Goal: Task Accomplishment & Management: Complete application form

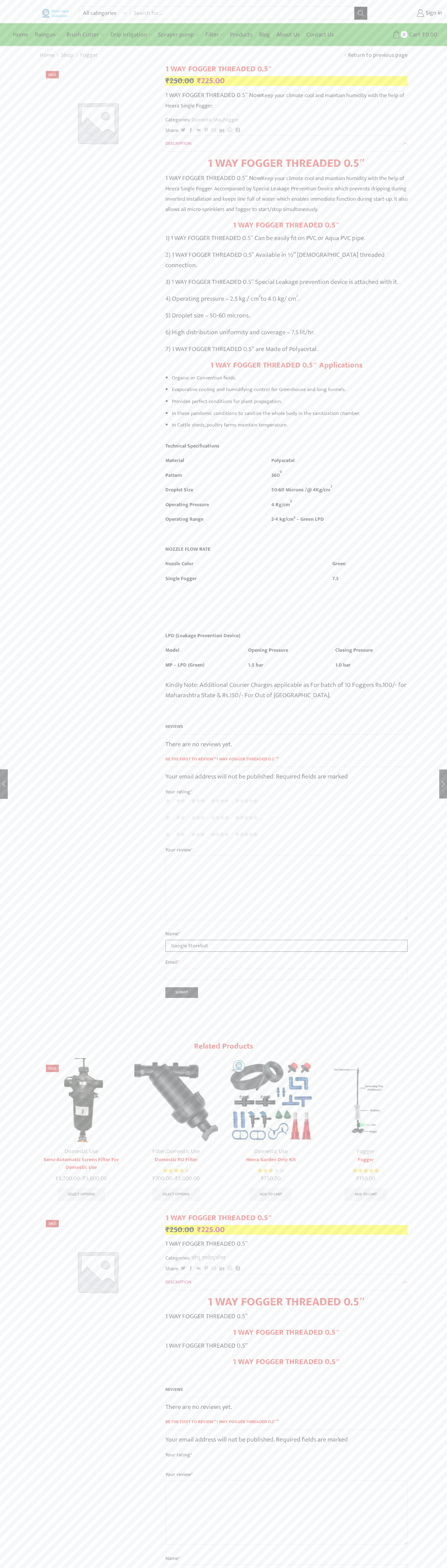
type input "Google Storebot"
click at [141, 13] on input "Search input" at bounding box center [242, 13] width 224 height 13
click at [426, 1499] on div "All categories Accessories Air Release Valve Brush Cutter Domestic Use Drip Irr…" at bounding box center [224, 1239] width 447 height 2478
click at [179, 1567] on html "All categories Accessories Air Release Valve Brush Cutter Domestic Use Drip Irr…" at bounding box center [224, 1244] width 447 height 2489
click at [29, 148] on div "All categories Accessories Air Release Valve Brush Cutter Domestic Use Drip Irr…" at bounding box center [224, 1239] width 447 height 2478
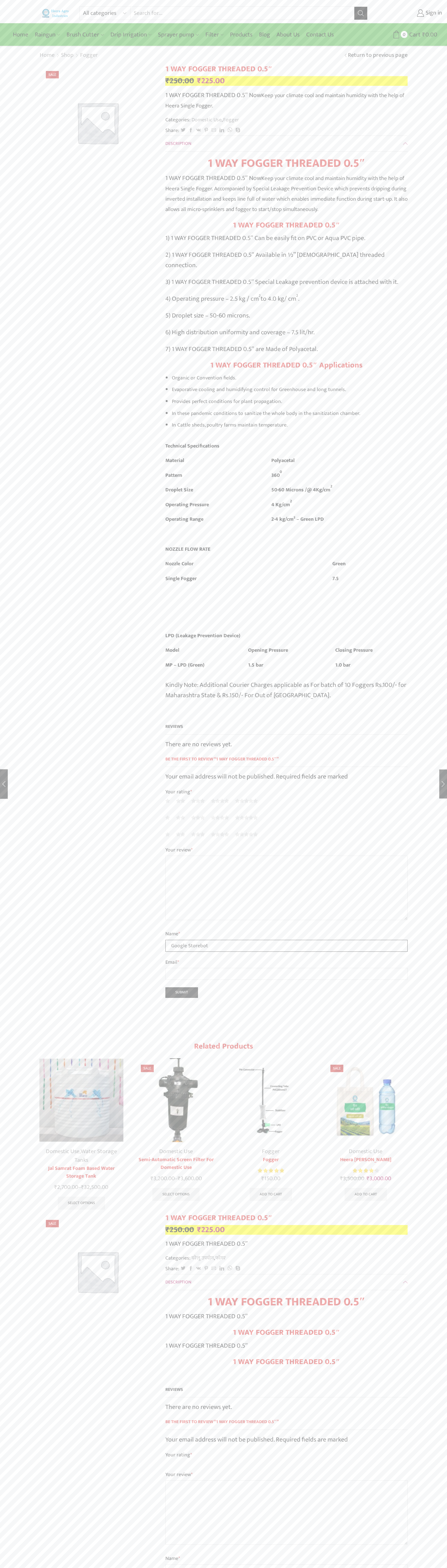
type input "Google Storebot"
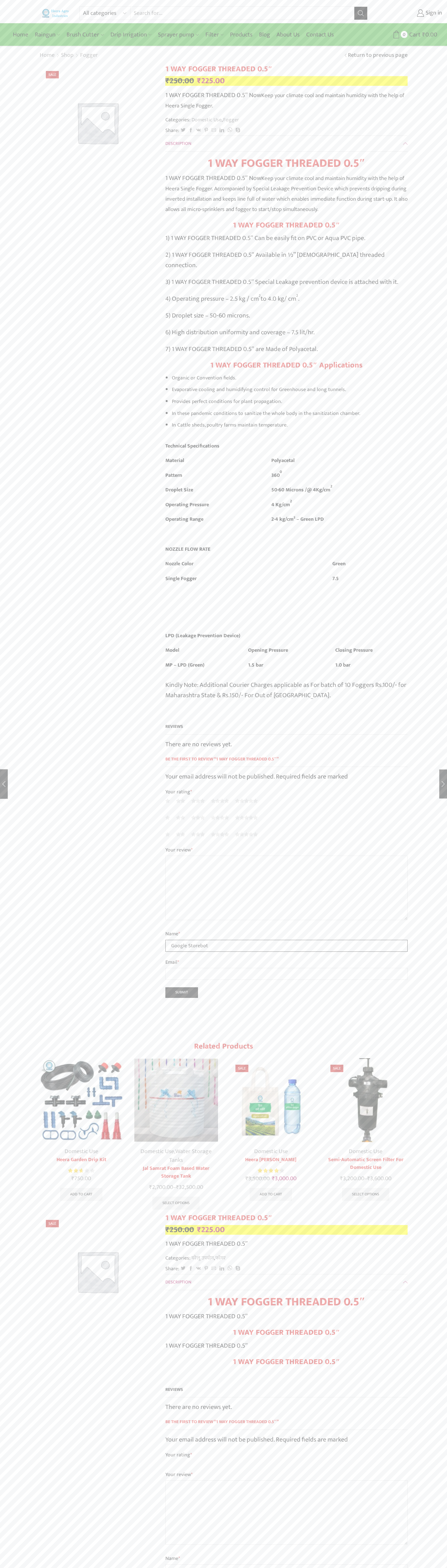
type input "Google Storebot"
click at [410, 13] on link "Sign in" at bounding box center [409, 13] width 65 height 12
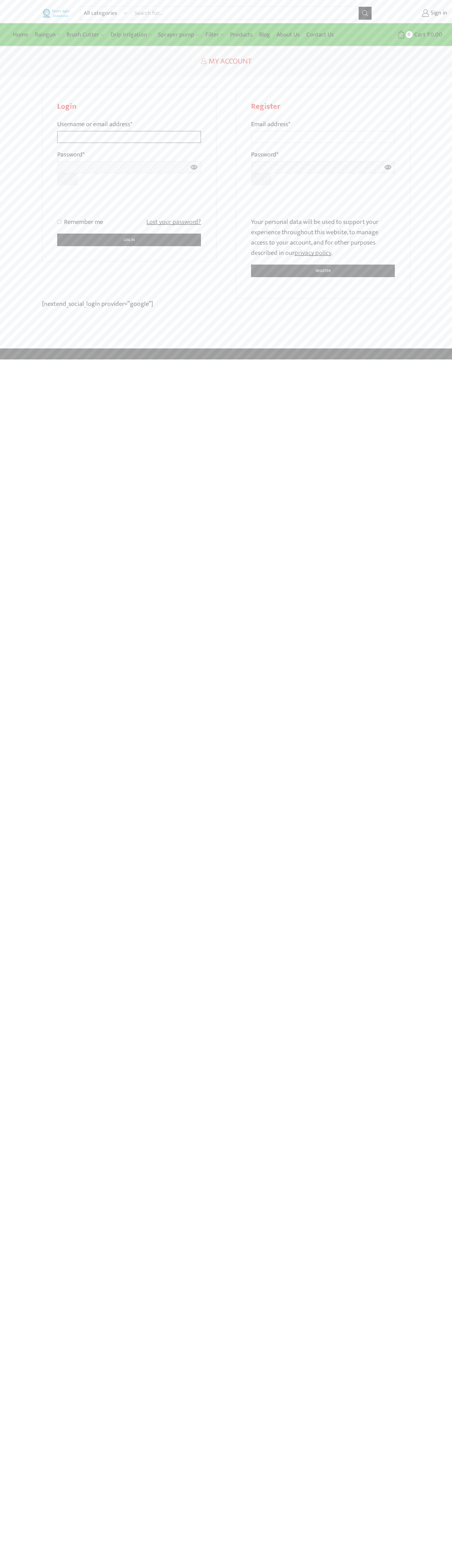
click at [129, 131] on input "Username or email address *" at bounding box center [129, 137] width 144 height 12
click at [323, 131] on input "Email address *" at bounding box center [323, 137] width 144 height 12
click at [336, 200] on div at bounding box center [226, 784] width 452 height 1568
